Goal: Task Accomplishment & Management: Manage account settings

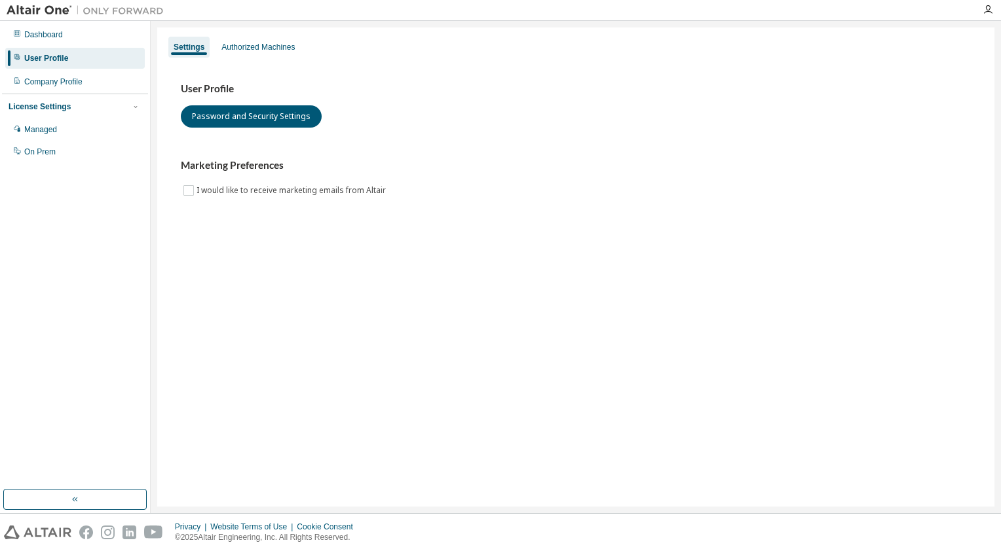
click at [35, 10] on img at bounding box center [89, 10] width 164 height 13
click at [230, 124] on button "Password and Security Settings" at bounding box center [251, 116] width 141 height 22
click at [19, 35] on icon at bounding box center [17, 33] width 8 height 8
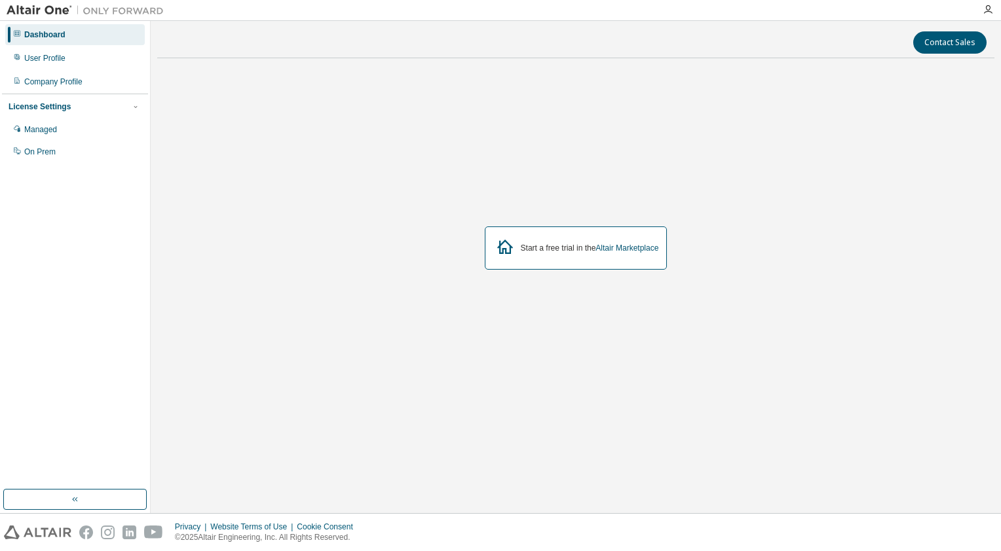
click at [26, 37] on div "Dashboard" at bounding box center [44, 34] width 41 height 10
click at [43, 11] on img at bounding box center [89, 10] width 164 height 13
